Goal: Task Accomplishment & Management: Complete application form

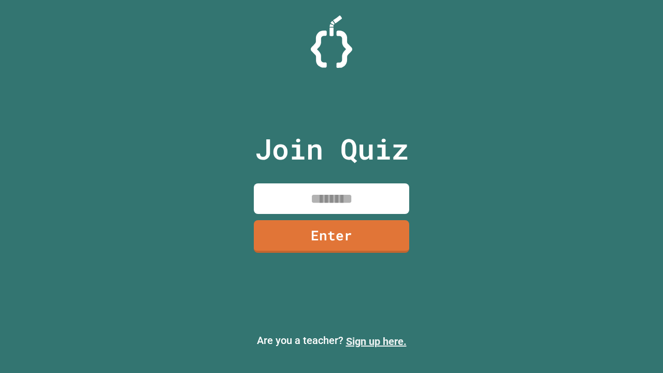
click at [376, 342] on link "Sign up here." at bounding box center [376, 341] width 61 height 12
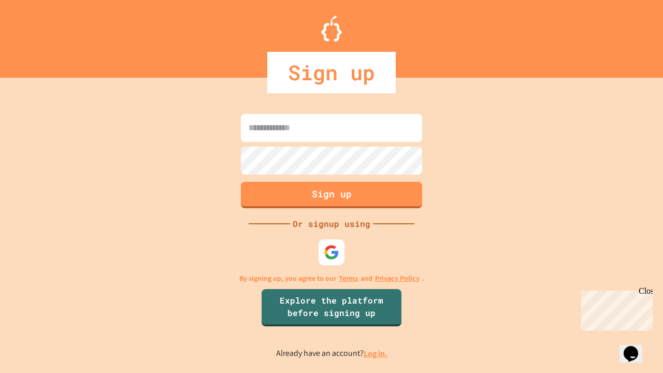
click at [376, 353] on link "Log in." at bounding box center [376, 353] width 24 height 11
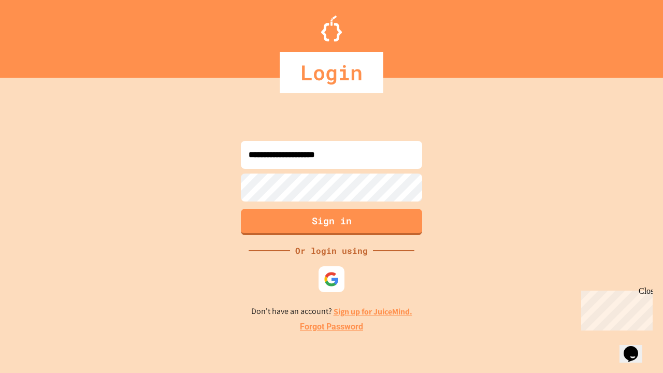
type input "**********"
